Goal: Check status

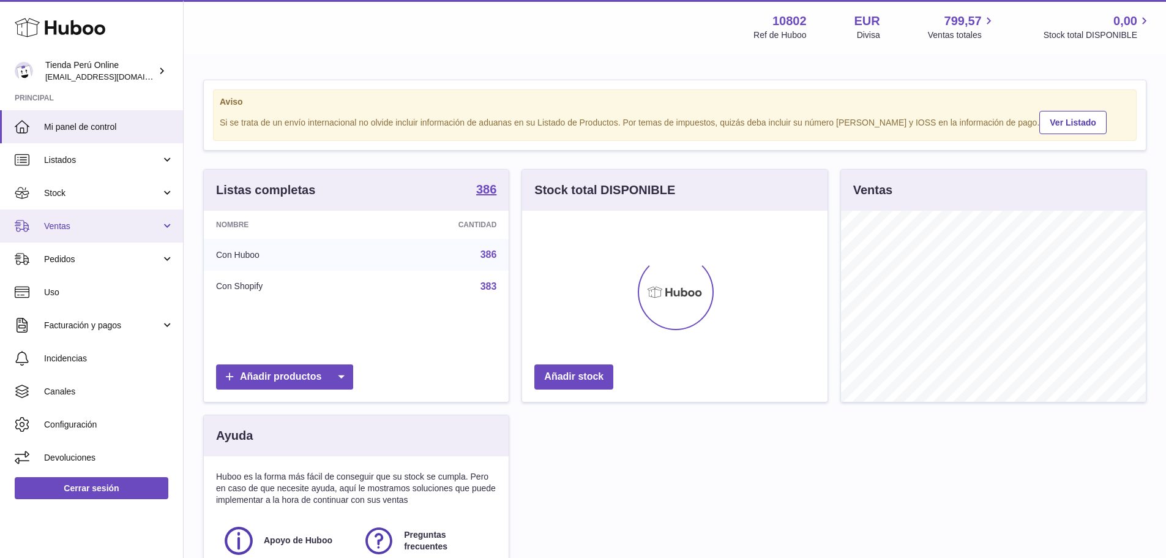
scroll to position [191, 306]
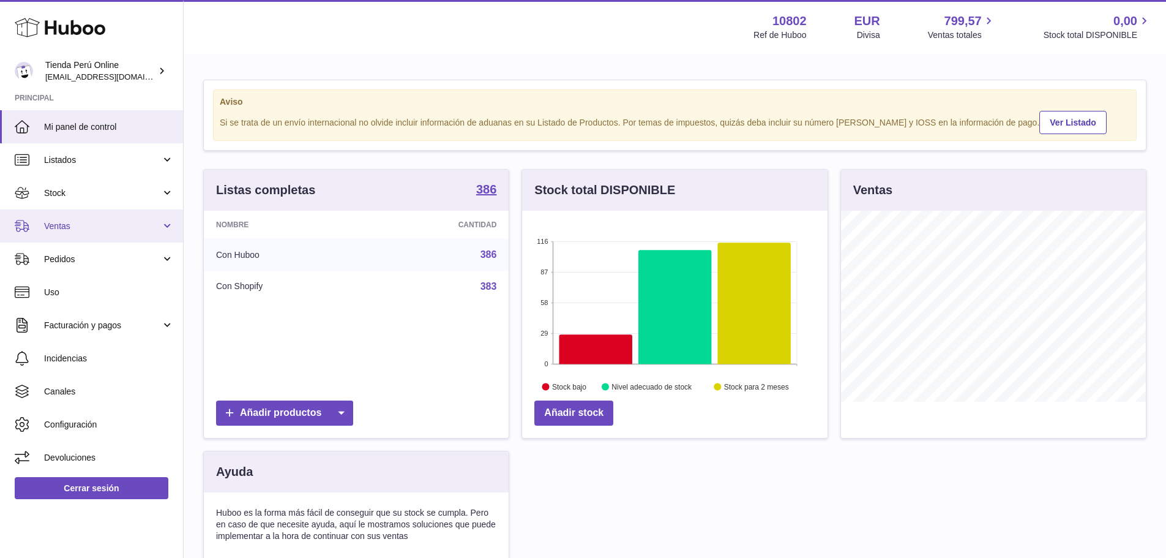
click at [82, 231] on span "Ventas" at bounding box center [102, 226] width 117 height 12
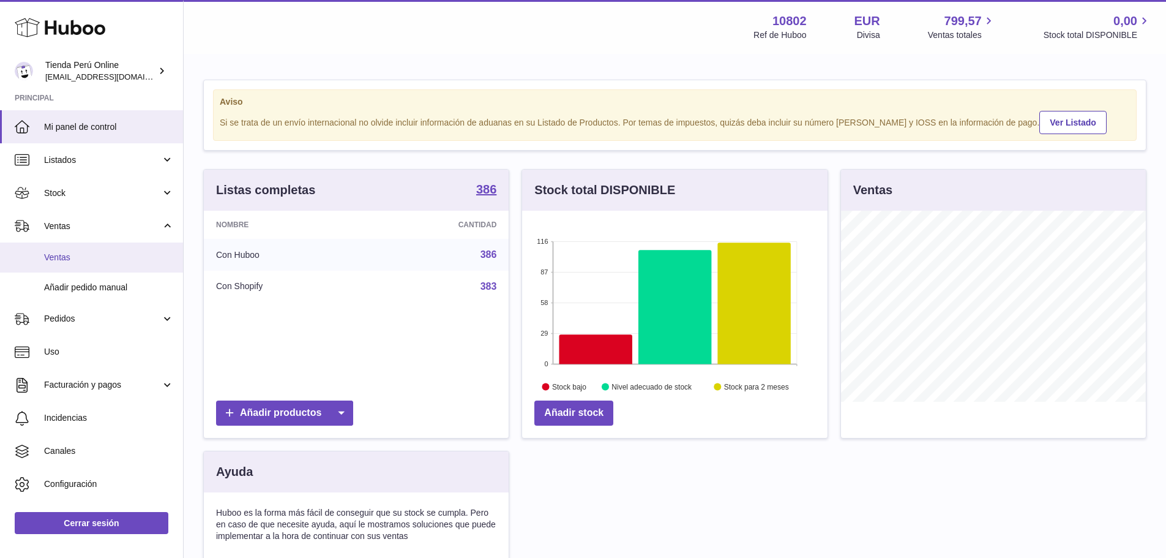
click at [73, 261] on span "Ventas" at bounding box center [109, 258] width 130 height 12
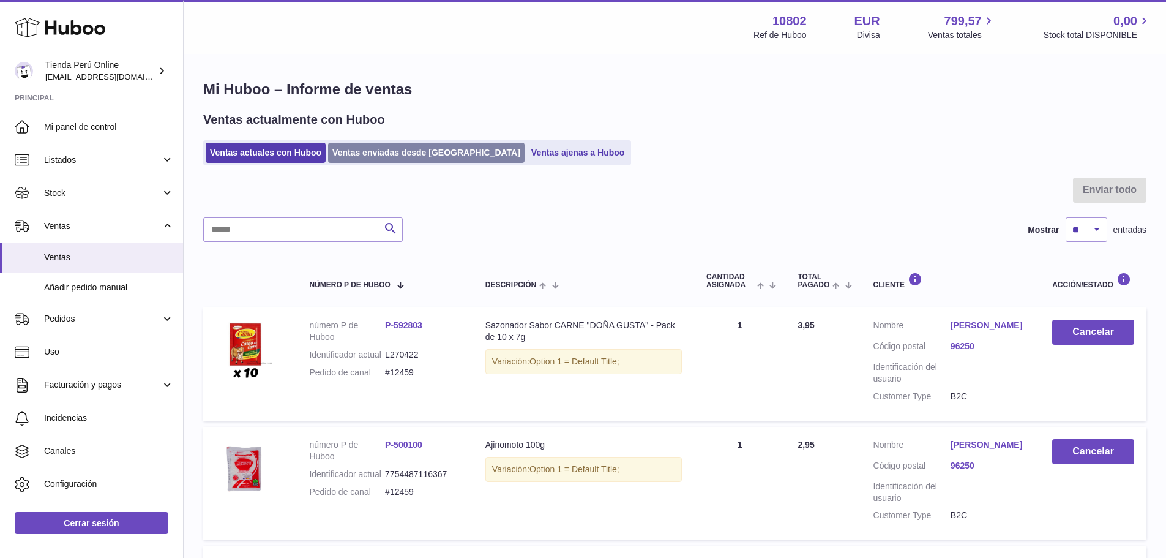
click at [393, 157] on link "Ventas enviadas desde [GEOGRAPHIC_DATA]" at bounding box center [426, 153] width 197 height 20
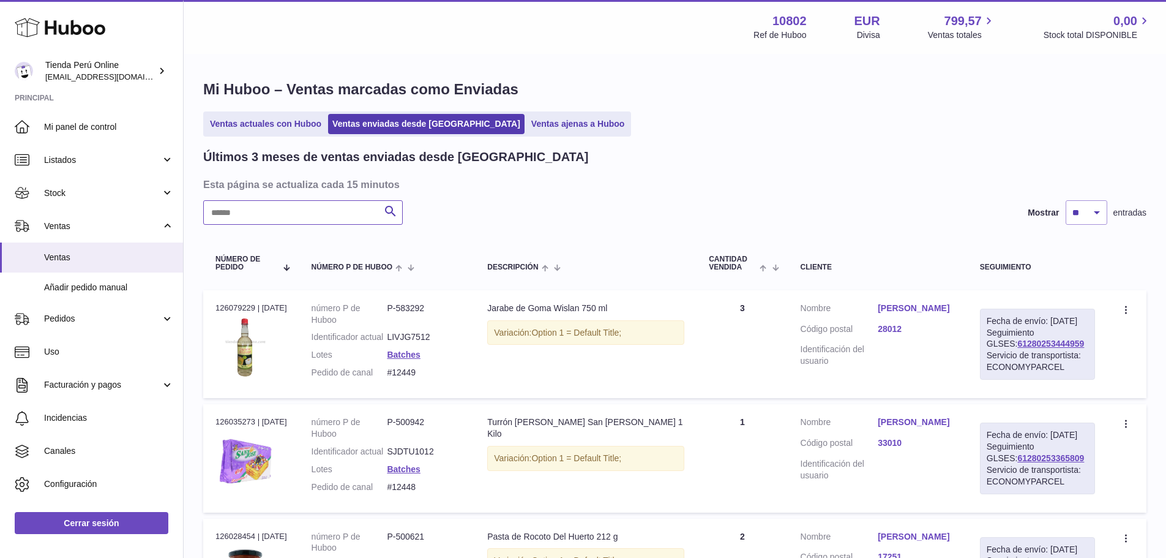
click at [315, 214] on input "text" at bounding box center [303, 212] width 200 height 24
paste input "**********"
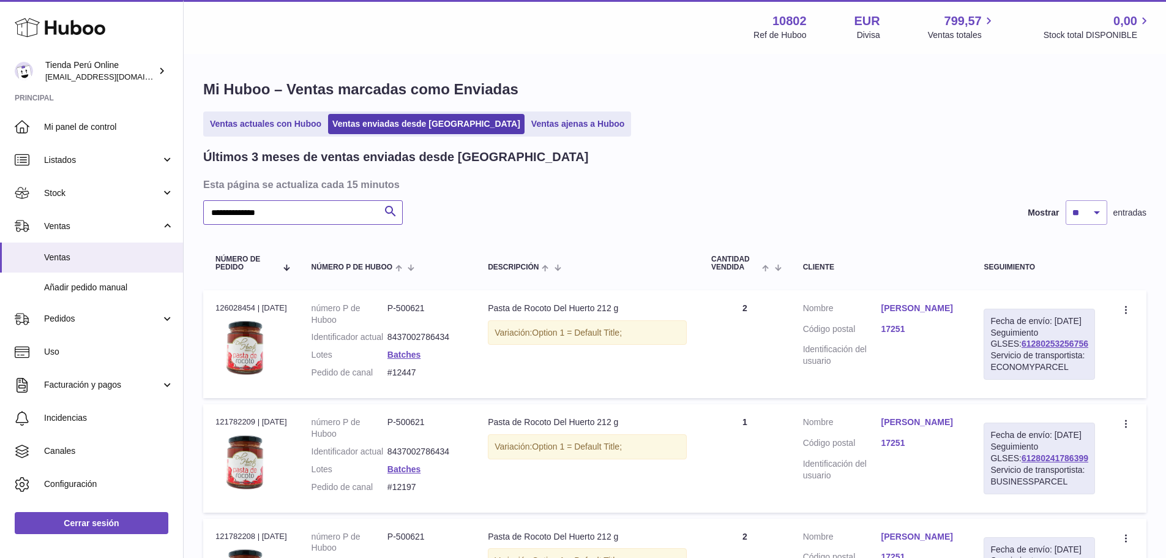
type input "**********"
drag, startPoint x: 1076, startPoint y: 356, endPoint x: 998, endPoint y: 360, distance: 78.5
click at [998, 360] on div "Fecha de envío: 6º oct. 2025 Seguimiento GLSES: 61280253256756 Servicio de tran…" at bounding box center [1039, 344] width 111 height 71
copy link "61280253256756"
drag, startPoint x: 428, startPoint y: 381, endPoint x: 560, endPoint y: 379, distance: 131.7
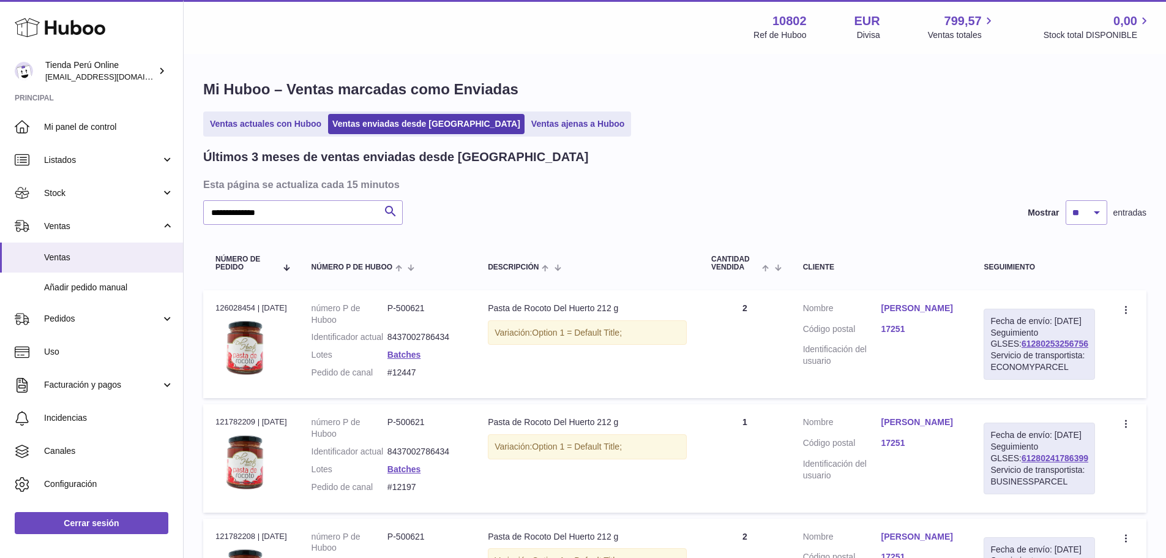
click at [393, 378] on dd "#12447" at bounding box center [426, 373] width 76 height 12
copy dd "#12447"
click at [940, 311] on link "Miguel Pacheco" at bounding box center [921, 308] width 78 height 12
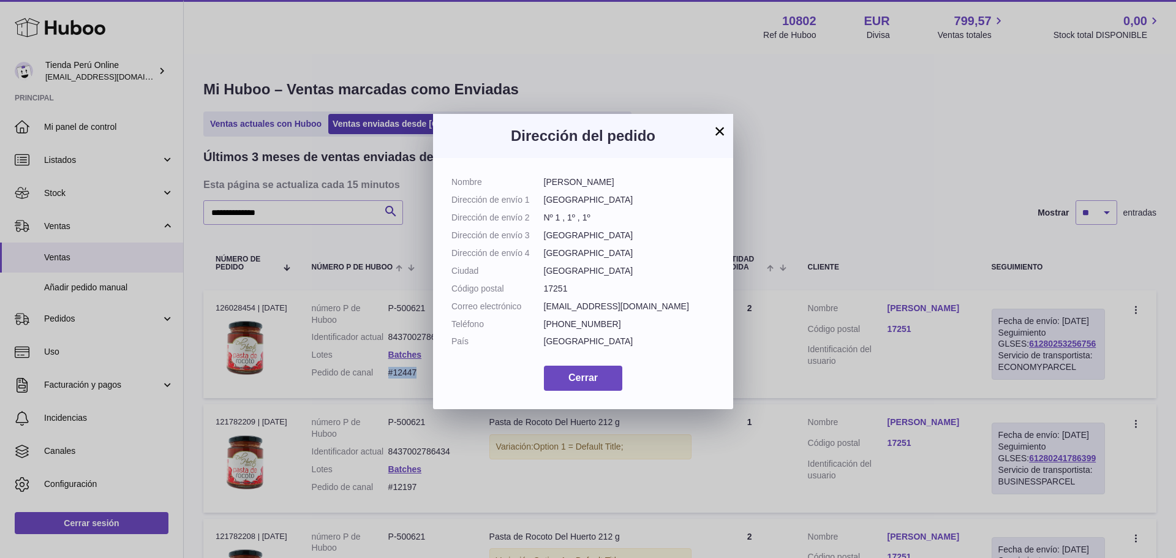
drag, startPoint x: 593, startPoint y: 186, endPoint x: 540, endPoint y: 189, distance: 53.3
click at [540, 189] on dl "Nombre Miguel Pacheco Dirección de envío 1 Calle Hospital Dirección de envío 2 …" at bounding box center [582, 264] width 263 height 177
copy dl "Miguel Pacheco"
